Goal: Task Accomplishment & Management: Complete application form

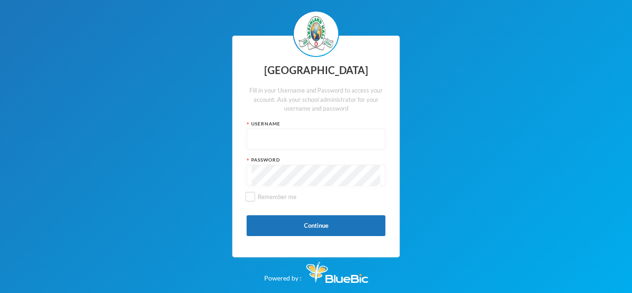
click at [310, 142] on input "text" at bounding box center [316, 139] width 129 height 21
type input "glh25cs25"
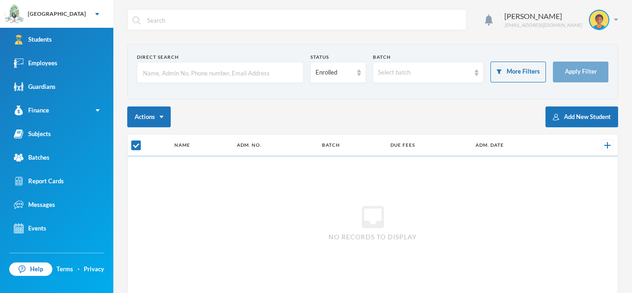
checkbox input "false"
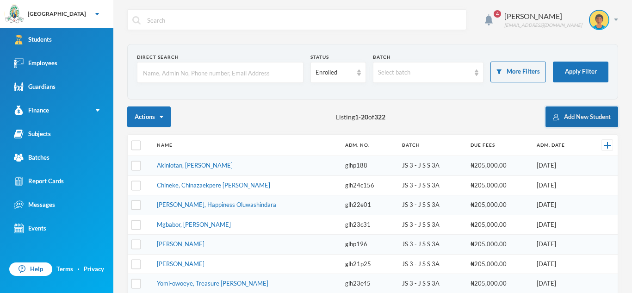
click at [565, 119] on button "Add New Student" at bounding box center [582, 116] width 73 height 21
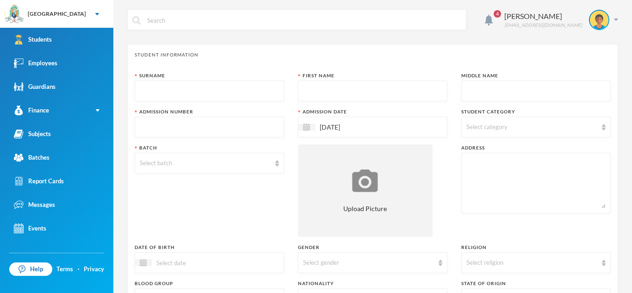
click at [234, 95] on input "text" at bounding box center [209, 91] width 139 height 21
type input "Akpata"
click at [312, 87] on input "text" at bounding box center [372, 91] width 139 height 21
type input "[PERSON_NAME]"
click at [471, 90] on input "text" at bounding box center [536, 91] width 139 height 21
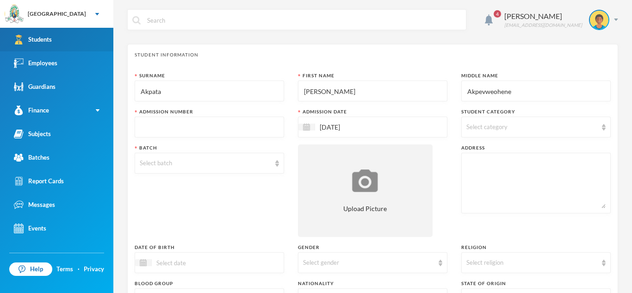
type input "Akpevweohene"
click at [64, 39] on link "Students" at bounding box center [56, 40] width 113 height 24
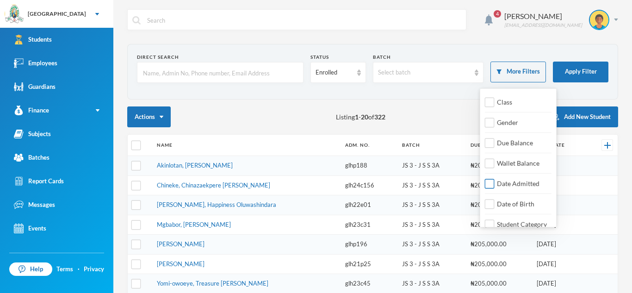
click at [505, 182] on span "Date Admitted" at bounding box center [518, 184] width 50 height 8
click at [495, 182] on input "Date Admitted" at bounding box center [490, 184] width 10 height 10
checkbox input "true"
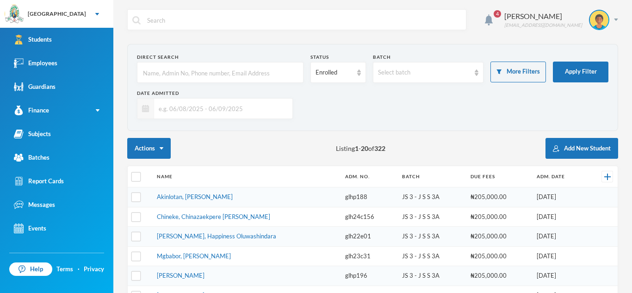
click at [148, 110] on img at bounding box center [145, 108] width 7 height 7
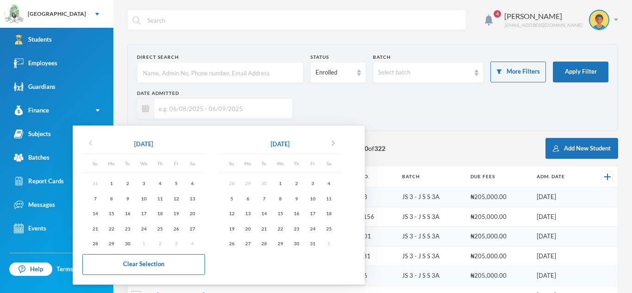
click at [92, 142] on icon "chevron_left" at bounding box center [90, 142] width 11 height 11
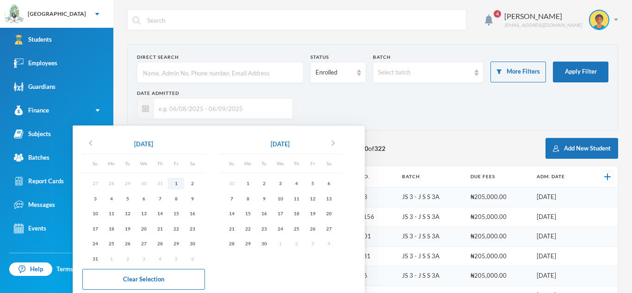
click at [178, 181] on div "1" at bounding box center [176, 184] width 16 height 12
click at [285, 183] on div "3" at bounding box center [280, 184] width 16 height 12
type input "[DATE] - [DATE]"
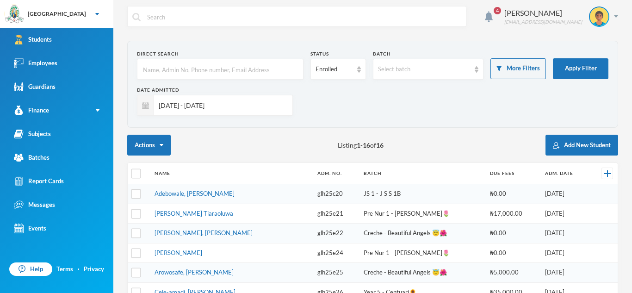
scroll to position [2, 0]
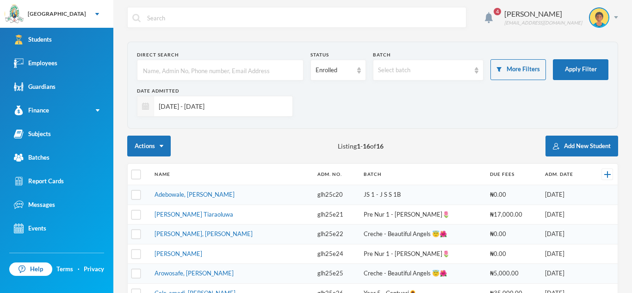
click at [149, 105] on img at bounding box center [145, 106] width 7 height 7
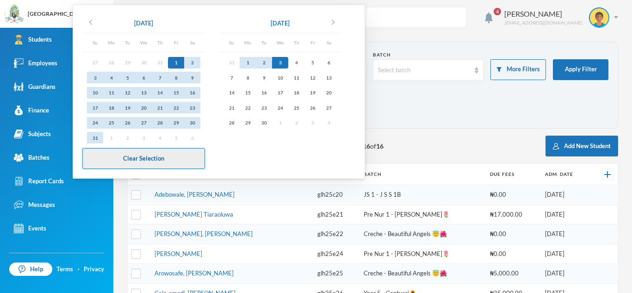
click at [170, 152] on button "Clear Selection" at bounding box center [143, 158] width 123 height 21
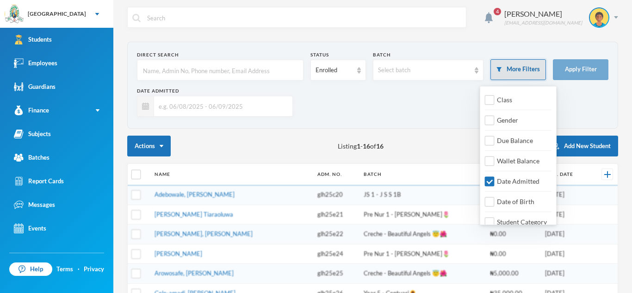
click at [518, 79] on button "More Filters" at bounding box center [519, 69] width 56 height 21
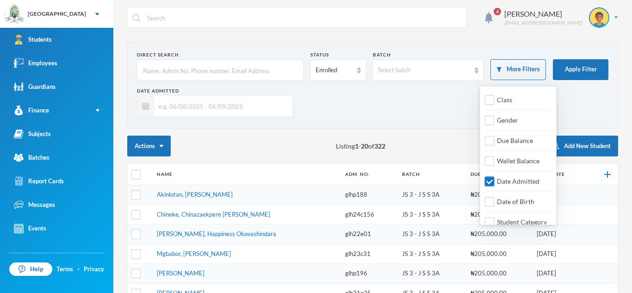
click at [492, 180] on input "Date Admitted" at bounding box center [490, 182] width 10 height 10
checkbox input "false"
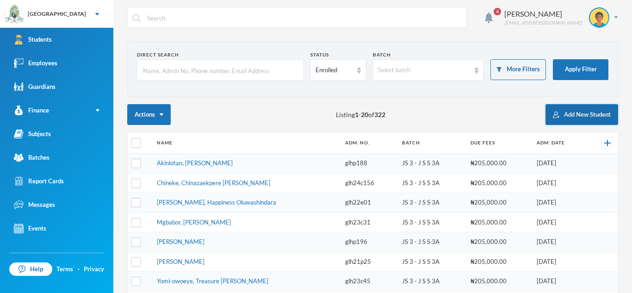
click at [568, 117] on button "Add New Student" at bounding box center [582, 114] width 73 height 21
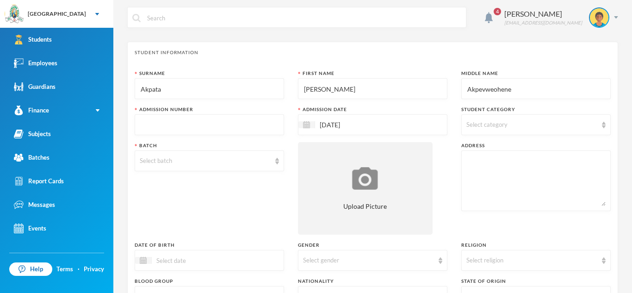
click at [258, 127] on input "text" at bounding box center [209, 125] width 139 height 21
type input "glh25e30"
click at [509, 122] on div "Select category" at bounding box center [532, 124] width 131 height 9
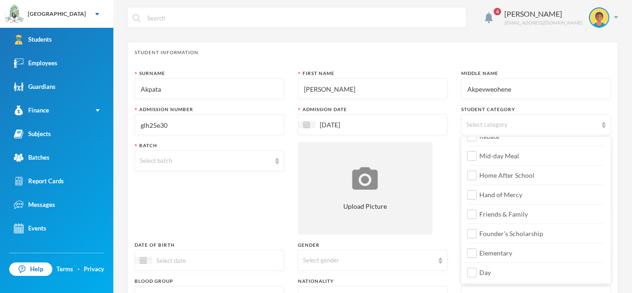
scroll to position [73, 0]
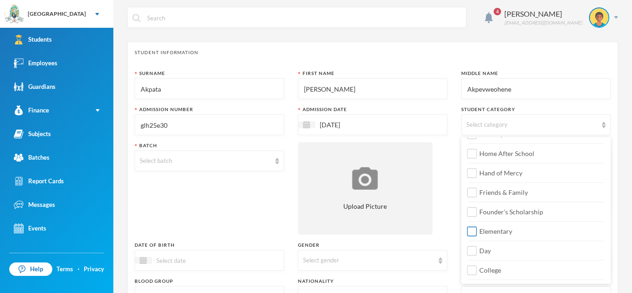
click at [472, 233] on input "Elementary" at bounding box center [473, 232] width 10 height 10
checkbox input "true"
click at [472, 248] on input "Day" at bounding box center [473, 251] width 10 height 10
checkbox input "true"
click at [218, 164] on div "Select batch" at bounding box center [205, 160] width 131 height 9
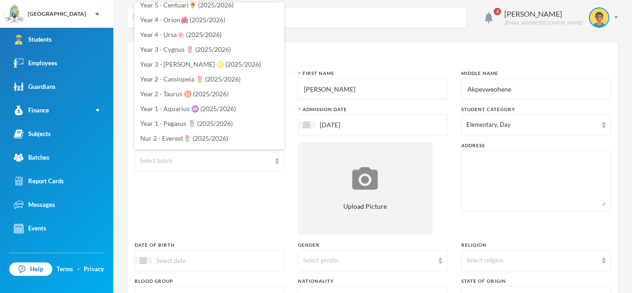
scroll to position [200, 0]
click at [221, 120] on span "Year 1 - Pegasus 🌷 (2025/2026)" at bounding box center [186, 122] width 93 height 8
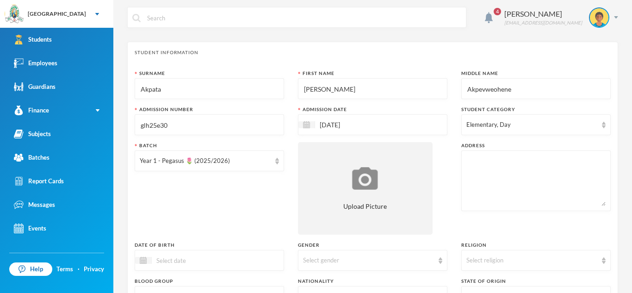
click at [496, 163] on textarea at bounding box center [536, 181] width 139 height 50
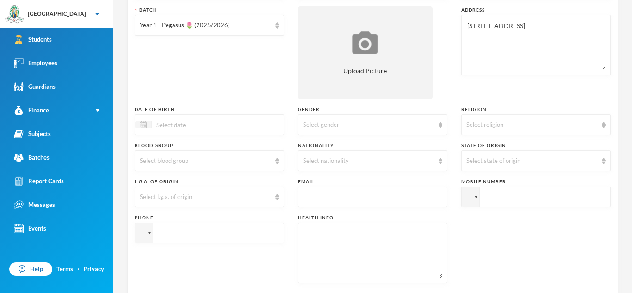
scroll to position [140, 0]
type textarea "[STREET_ADDRESS]"
click at [147, 125] on div at bounding box center [143, 122] width 17 height 7
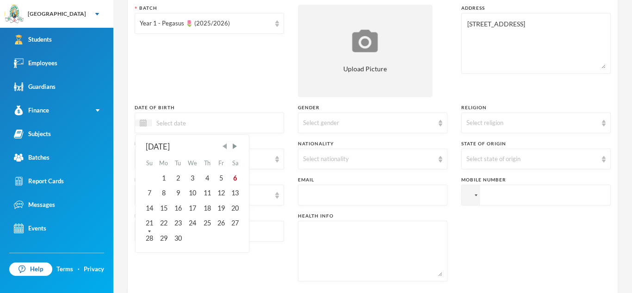
click at [227, 146] on span "Previous Month" at bounding box center [225, 146] width 8 height 8
click at [150, 192] on div "4" at bounding box center [149, 193] width 14 height 15
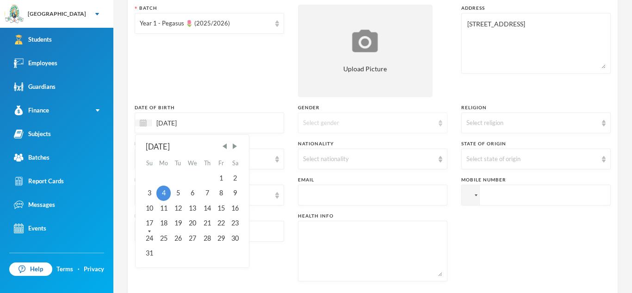
type input "[DATE]"
click at [441, 124] on img at bounding box center [441, 123] width 4 height 6
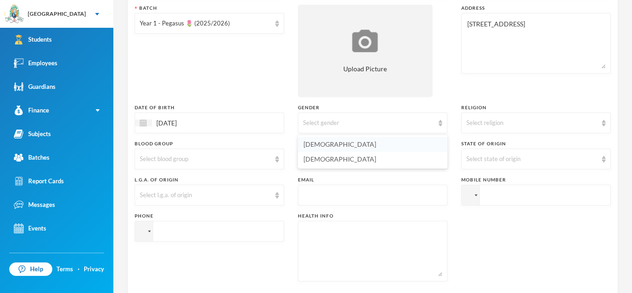
click at [392, 143] on li "[DEMOGRAPHIC_DATA]" at bounding box center [373, 144] width 150 height 15
click at [606, 123] on div "Select religion" at bounding box center [537, 122] width 150 height 21
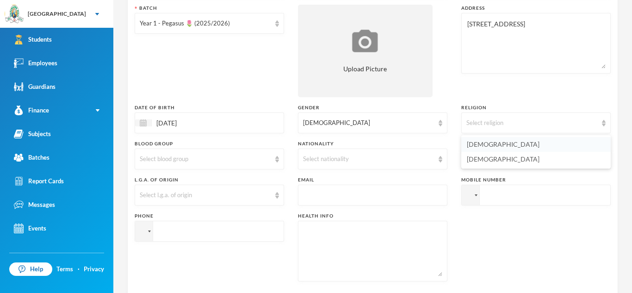
click at [572, 143] on li "[DEMOGRAPHIC_DATA]" at bounding box center [537, 144] width 150 height 15
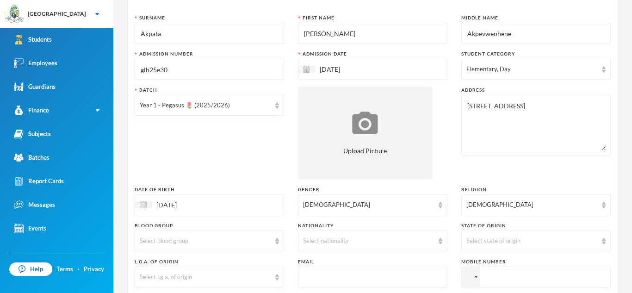
scroll to position [57, 0]
click at [605, 71] on img at bounding box center [604, 70] width 4 height 6
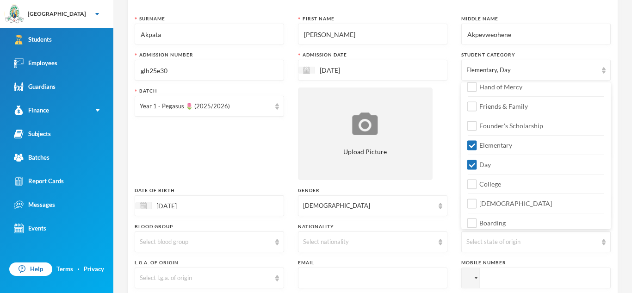
scroll to position [106, 0]
click at [475, 201] on input "[DEMOGRAPHIC_DATA]" at bounding box center [473, 202] width 10 height 10
checkbox input "true"
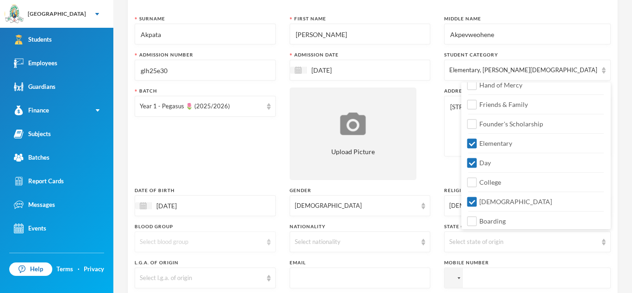
click at [259, 243] on div "Select blood group" at bounding box center [201, 241] width 123 height 9
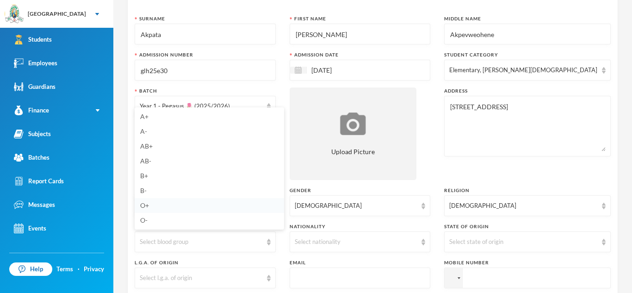
click at [161, 206] on li "O+" at bounding box center [210, 205] width 150 height 15
click at [418, 242] on div "Select nationality" at bounding box center [356, 241] width 123 height 9
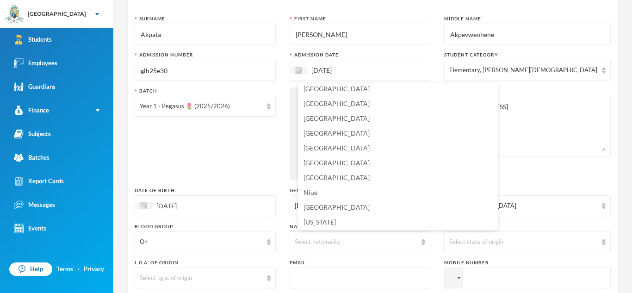
scroll to position [2307, 0]
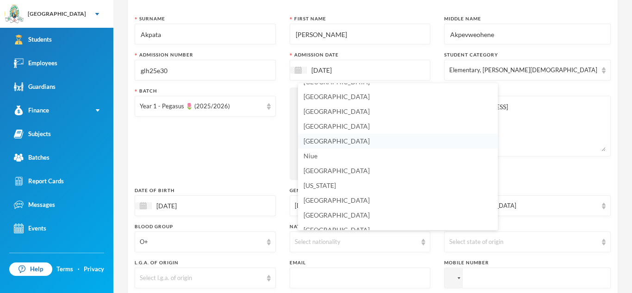
click at [359, 138] on li "[GEOGRAPHIC_DATA]" at bounding box center [398, 141] width 200 height 15
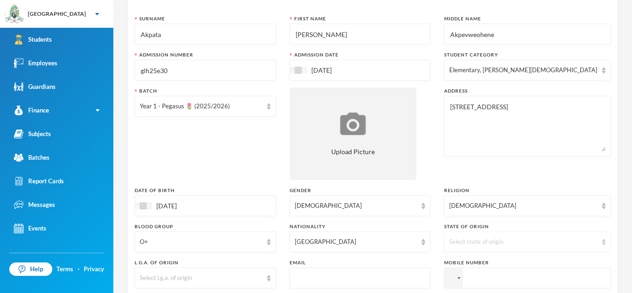
click at [601, 243] on div "Select state of origin" at bounding box center [527, 241] width 167 height 21
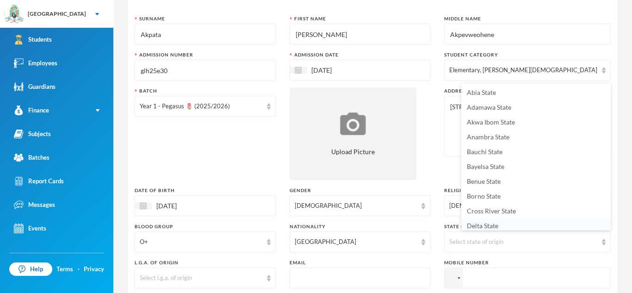
scroll to position [3, 0]
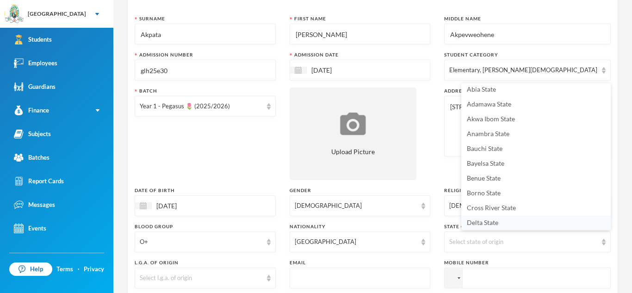
click at [549, 226] on li "Delta State" at bounding box center [537, 222] width 150 height 15
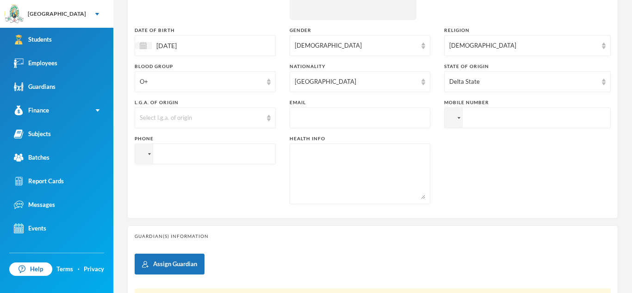
scroll to position [219, 0]
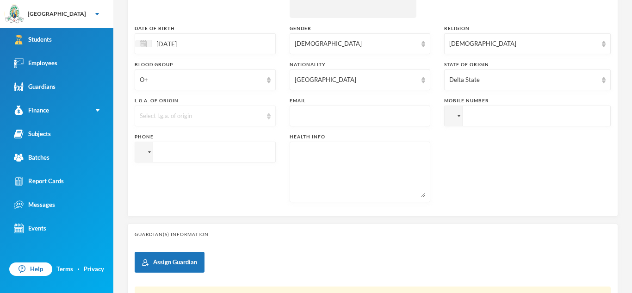
click at [274, 118] on div "Select l.g.a. of origin" at bounding box center [205, 116] width 141 height 21
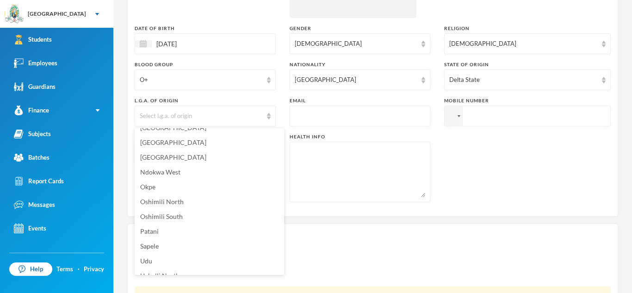
scroll to position [131, 0]
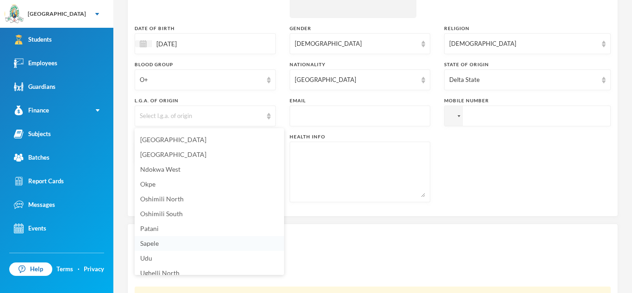
click at [174, 243] on li "Sapele" at bounding box center [210, 243] width 150 height 15
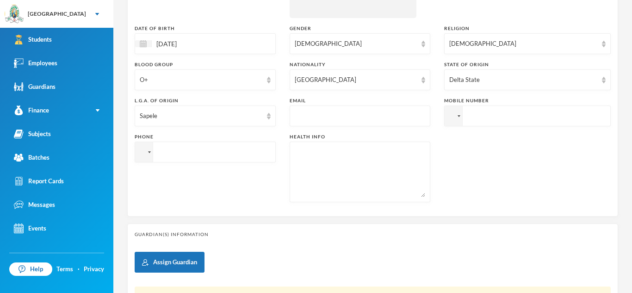
click at [311, 118] on input "text" at bounding box center [360, 116] width 131 height 21
type input "[EMAIL_ADDRESS][DOMAIN_NAME]"
click at [515, 113] on input "tel" at bounding box center [527, 116] width 167 height 21
type input "[PHONE_NUMBER]"
click at [305, 156] on textarea at bounding box center [360, 172] width 131 height 50
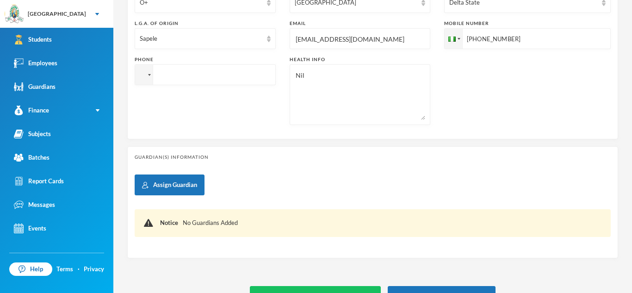
scroll to position [299, 0]
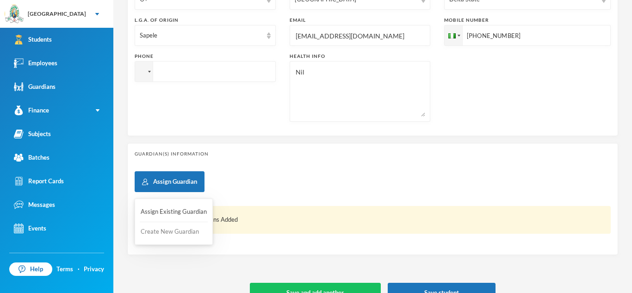
type textarea "Nil"
click at [175, 231] on button "Create New Guardian" at bounding box center [174, 232] width 68 height 17
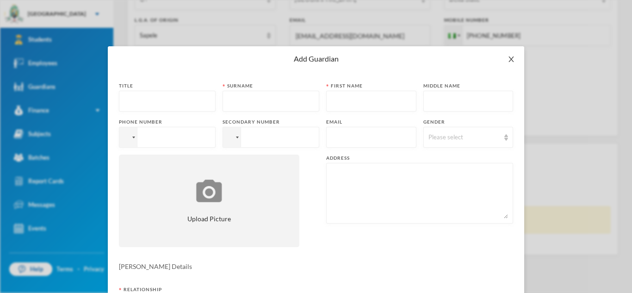
click at [511, 59] on icon "icon: close" at bounding box center [511, 59] width 5 height 6
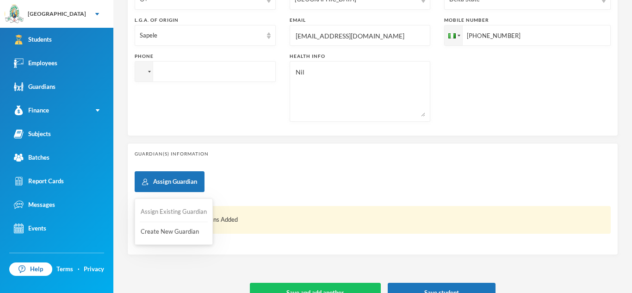
click at [177, 210] on button "Assign Existing Guardian" at bounding box center [174, 212] width 68 height 17
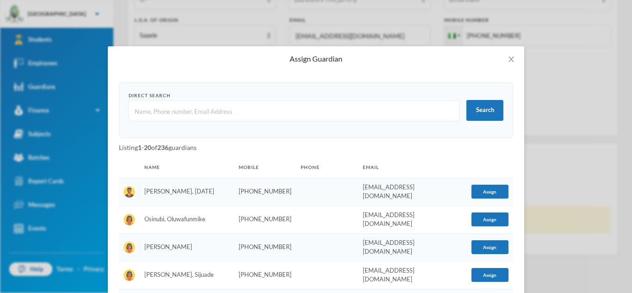
click at [150, 113] on input "text" at bounding box center [294, 111] width 321 height 21
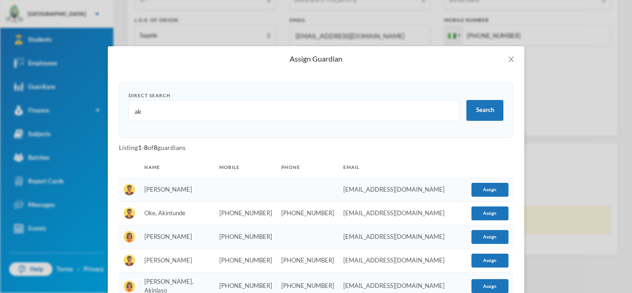
type input "a"
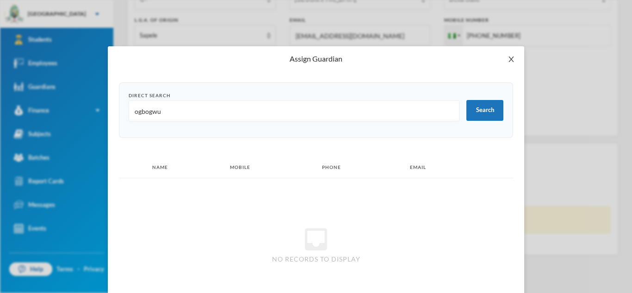
type input "ogbogwu"
click at [513, 59] on icon "icon: close" at bounding box center [511, 59] width 7 height 7
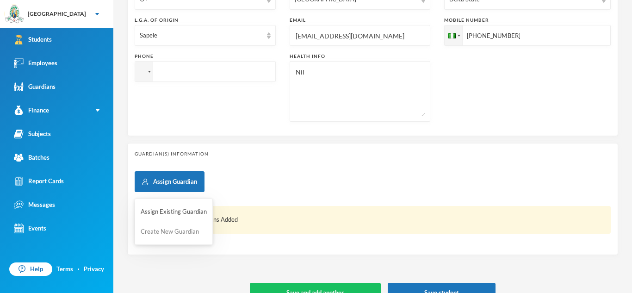
click at [176, 234] on button "Create New Guardian" at bounding box center [174, 232] width 68 height 17
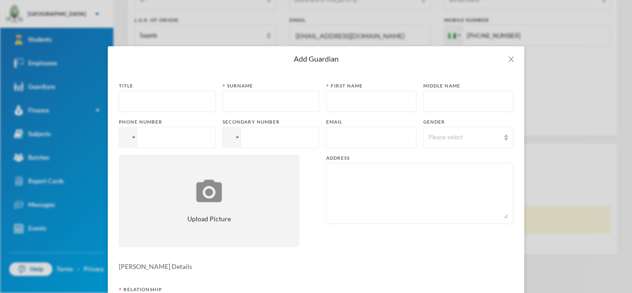
click at [175, 99] on input "text" at bounding box center [167, 101] width 87 height 21
type input "Mrs"
click at [245, 107] on input "text" at bounding box center [271, 101] width 87 height 21
type input "Ogbogwu"
click at [336, 106] on input "text" at bounding box center [371, 101] width 80 height 21
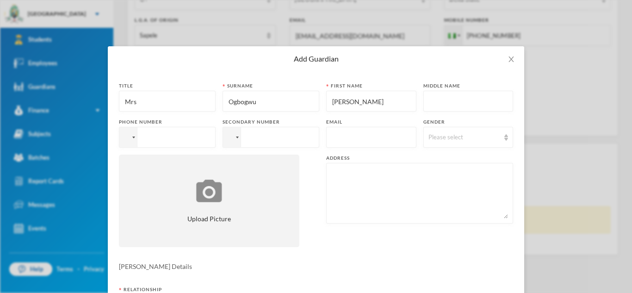
type input "[PERSON_NAME]"
click at [201, 136] on input "tel" at bounding box center [167, 137] width 97 height 21
type input "[PHONE_NUMBER]"
click at [335, 140] on input "text" at bounding box center [371, 137] width 80 height 21
type input "maehiogbogwu2017"
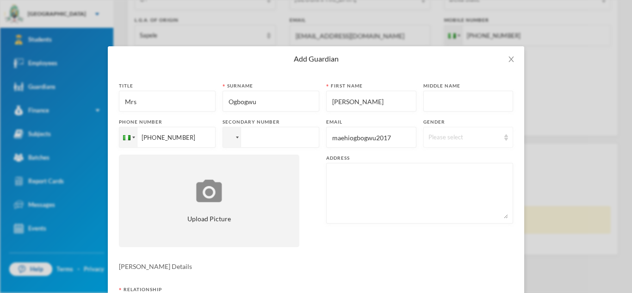
click at [503, 136] on div "Please select" at bounding box center [469, 137] width 90 height 21
click at [457, 174] on li "[DEMOGRAPHIC_DATA]" at bounding box center [468, 173] width 90 height 15
click at [393, 189] on textarea at bounding box center [419, 193] width 177 height 50
type textarea "[STREET_ADDRESS]"
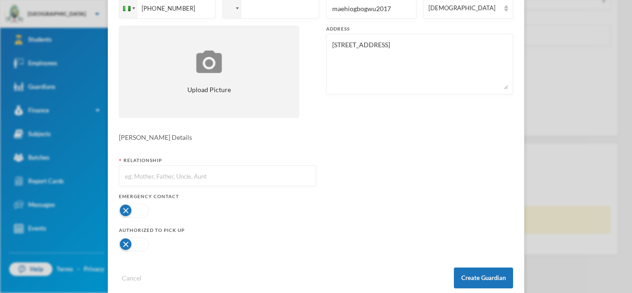
scroll to position [131, 0]
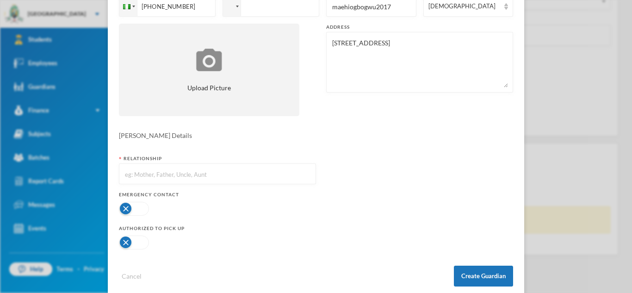
click at [299, 177] on input "text" at bounding box center [217, 174] width 187 height 21
type input "Mother"
click at [143, 210] on button "button" at bounding box center [134, 209] width 30 height 14
click at [143, 240] on button "button" at bounding box center [134, 243] width 30 height 14
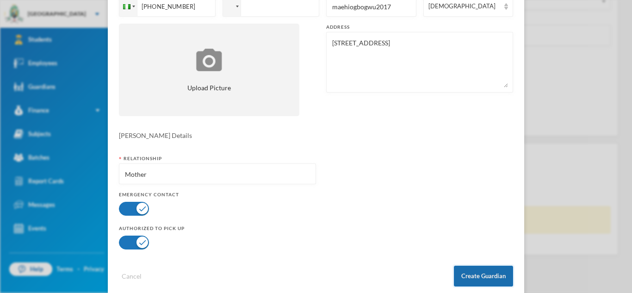
click at [471, 278] on button "Create Guardian" at bounding box center [483, 276] width 59 height 21
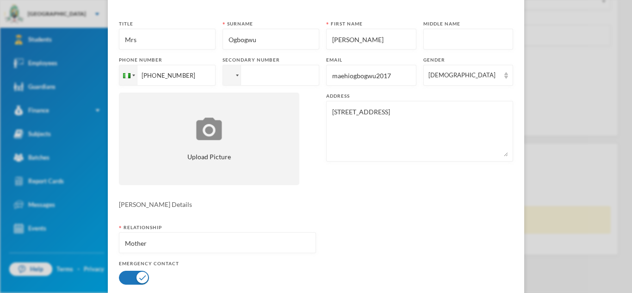
scroll to position [66, 0]
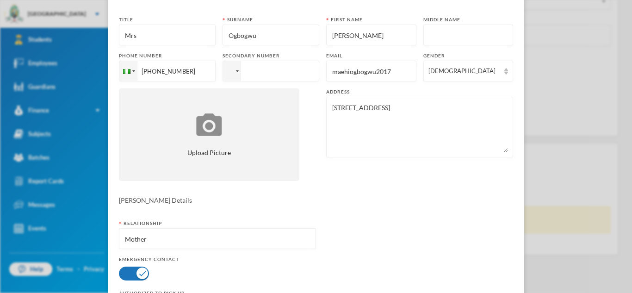
click at [625, 128] on div "Add Guardian Title Mrs [PERSON_NAME] [PERSON_NAME] First name [PERSON_NAME] Mid…" at bounding box center [316, 146] width 632 height 293
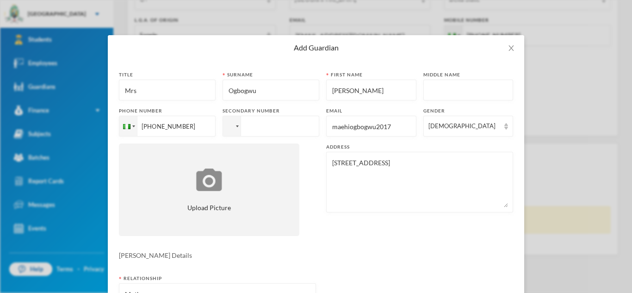
scroll to position [0, 0]
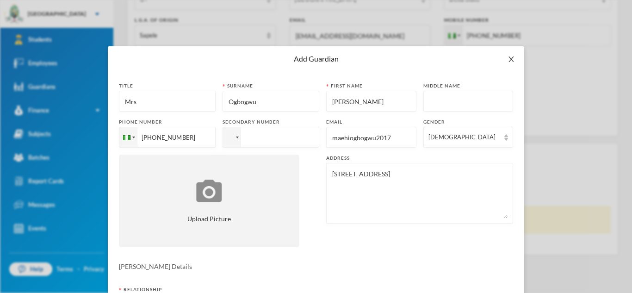
click at [511, 59] on icon "icon: close" at bounding box center [511, 59] width 5 height 6
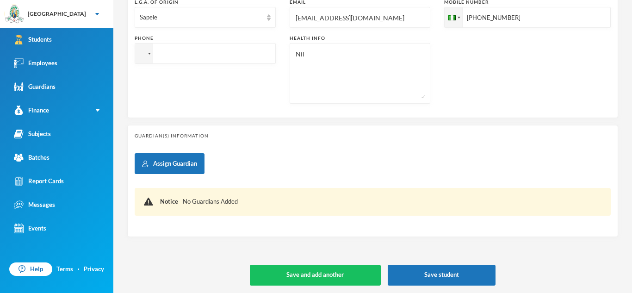
scroll to position [319, 0]
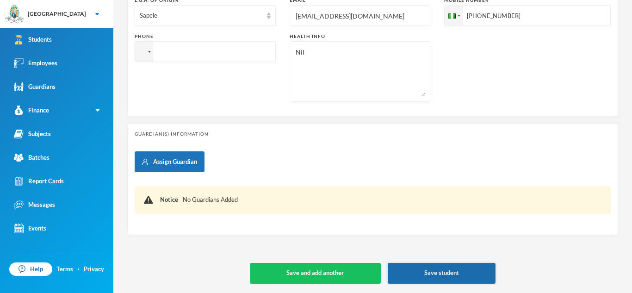
click at [443, 275] on button "Save student" at bounding box center [442, 273] width 108 height 21
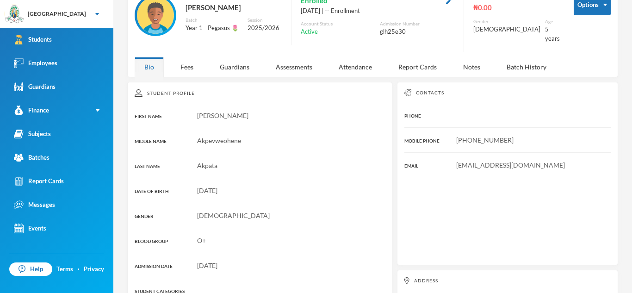
scroll to position [57, 0]
click at [237, 57] on div "Guardians" at bounding box center [234, 66] width 49 height 20
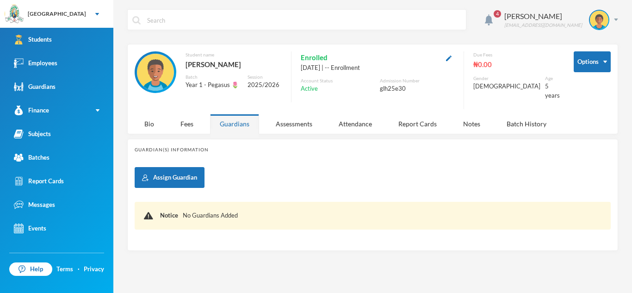
scroll to position [0, 0]
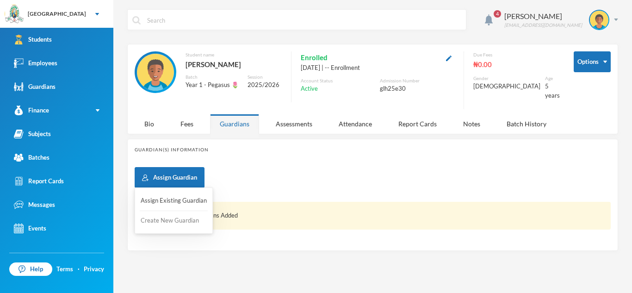
click at [167, 221] on button "Create New Guardian" at bounding box center [174, 220] width 68 height 17
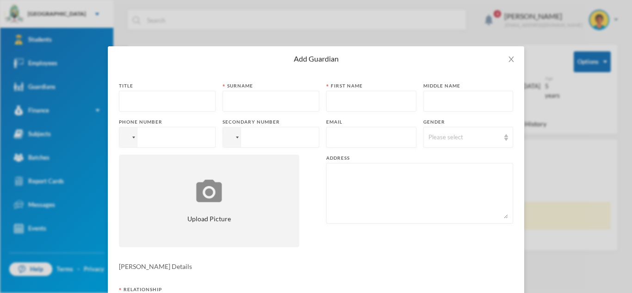
click at [166, 102] on input "text" at bounding box center [167, 101] width 87 height 21
type input "Mrs"
click at [271, 96] on input "text" at bounding box center [271, 101] width 87 height 21
type input "Ogbogwu"
click at [339, 100] on input "text" at bounding box center [371, 101] width 80 height 21
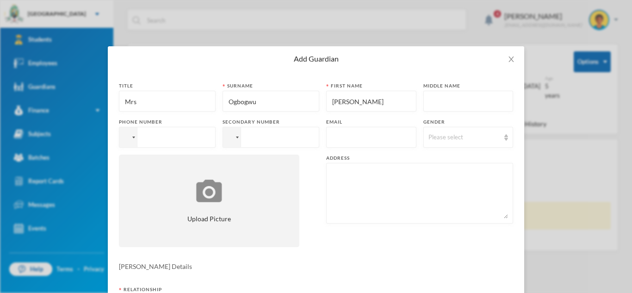
type input "[PERSON_NAME]"
click at [203, 141] on input "tel" at bounding box center [167, 137] width 97 height 21
type input "[PHONE_NUMBER]"
click at [335, 138] on input "text" at bounding box center [371, 137] width 80 height 21
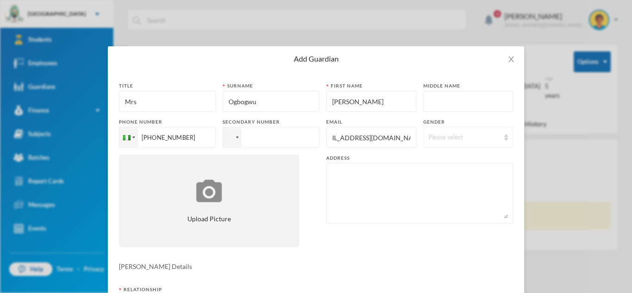
type input "[EMAIL_ADDRESS][DOMAIN_NAME]"
click at [457, 138] on div "Please select" at bounding box center [465, 137] width 72 height 9
click at [448, 172] on span "[DEMOGRAPHIC_DATA]" at bounding box center [465, 173] width 73 height 8
click at [366, 191] on textarea at bounding box center [419, 193] width 177 height 50
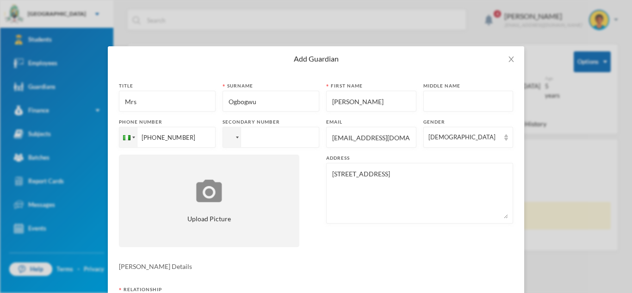
type textarea "[STREET_ADDRESS]"
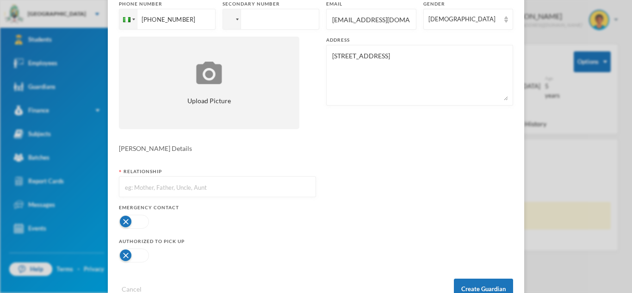
scroll to position [120, 0]
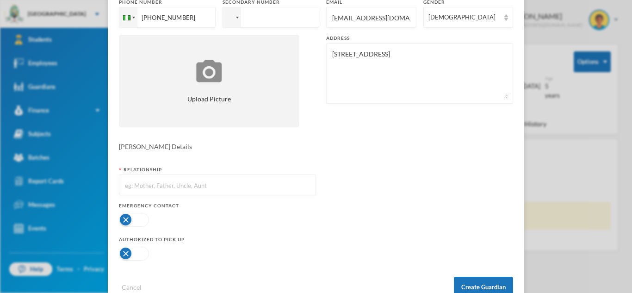
click at [297, 183] on input "text" at bounding box center [217, 185] width 187 height 21
type input "Mother"
click at [146, 222] on button "button" at bounding box center [134, 220] width 30 height 14
click at [146, 258] on button "button" at bounding box center [134, 254] width 30 height 14
click at [480, 281] on button "Create Guardian" at bounding box center [483, 287] width 59 height 21
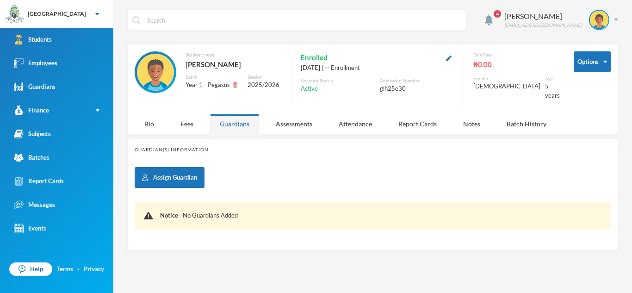
scroll to position [100, 0]
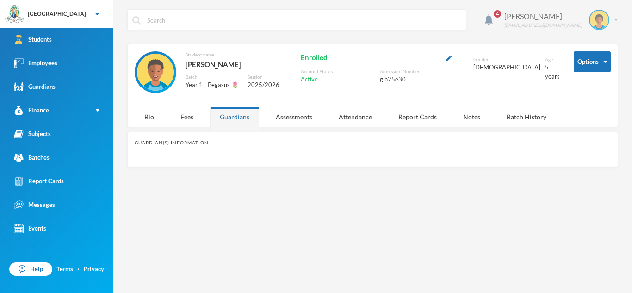
click at [608, 23] on div at bounding box center [599, 20] width 20 height 20
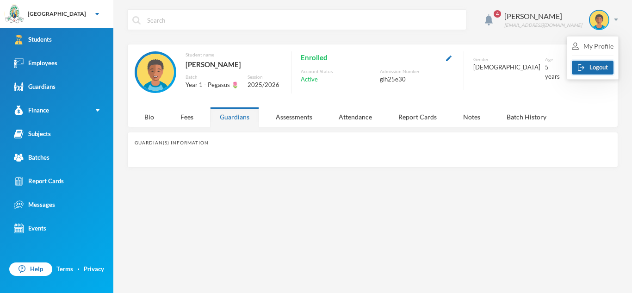
click at [593, 64] on button "Logout" at bounding box center [593, 68] width 42 height 14
